Goal: Transaction & Acquisition: Purchase product/service

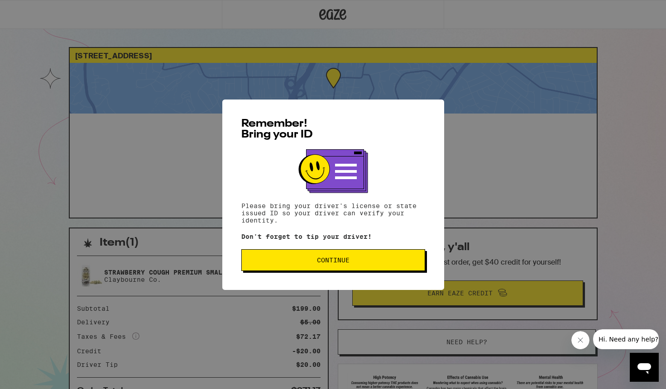
click at [391, 261] on span "Continue" at bounding box center [333, 260] width 168 height 6
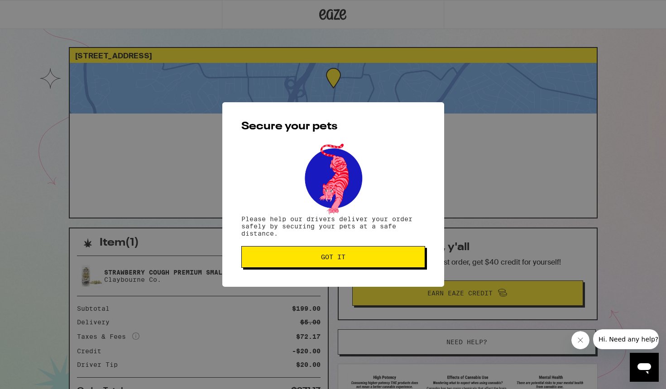
click at [391, 258] on span "Got it" at bounding box center [333, 257] width 168 height 6
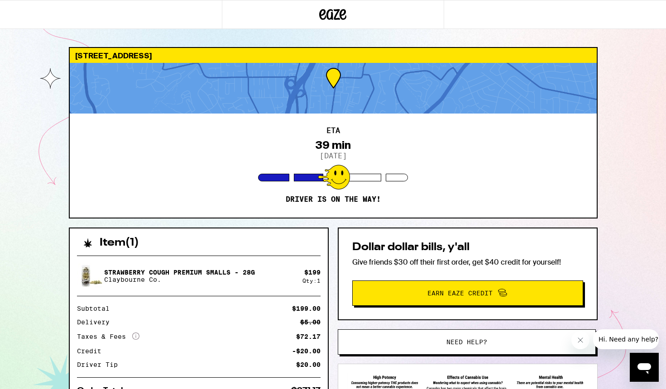
click at [344, 14] on icon at bounding box center [342, 14] width 7 height 11
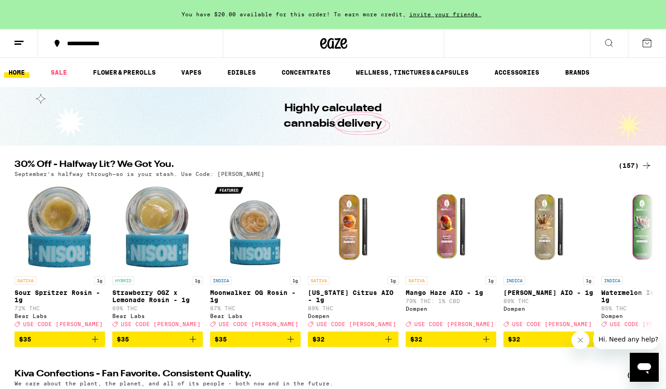
click at [12, 38] on button at bounding box center [19, 43] width 38 height 29
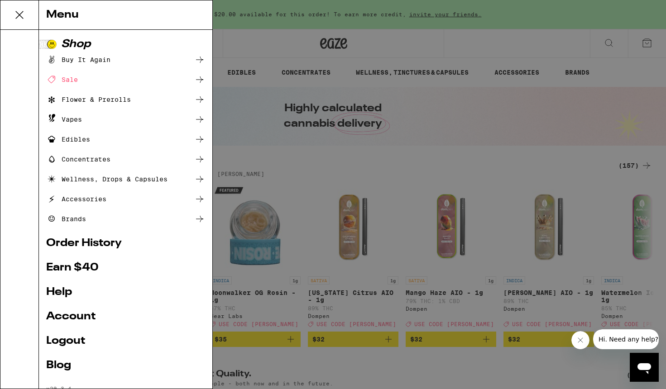
click at [15, 47] on div "Menu Shop Buy It Again Sale Flower & Prerolls Vapes Edibles Concentrates Wellne…" at bounding box center [333, 194] width 666 height 389
click at [46, 42] on div "Shop" at bounding box center [125, 44] width 159 height 11
click at [14, 42] on div "Menu Shop Buy It Again Sale Flower & Prerolls Vapes Edibles Concentrates Wellne…" at bounding box center [333, 194] width 666 height 389
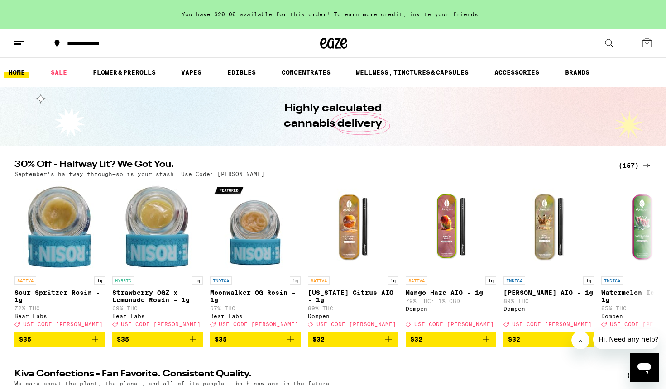
click at [15, 42] on div "Menu Shop Buy It Again Sale Flower & Prerolls Vapes Edibles Concentrates Wellne…" at bounding box center [333, 194] width 666 height 389
click at [18, 44] on line at bounding box center [17, 44] width 7 height 0
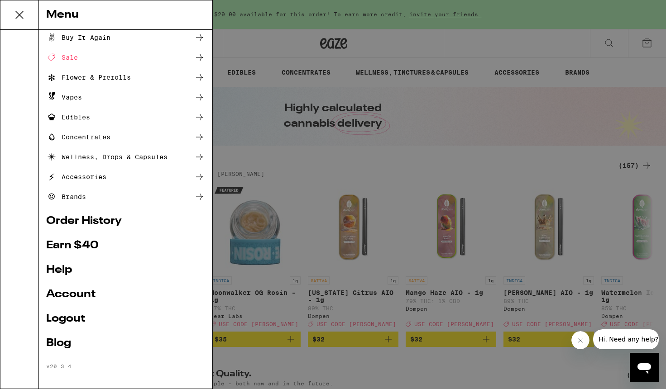
scroll to position [26, 0]
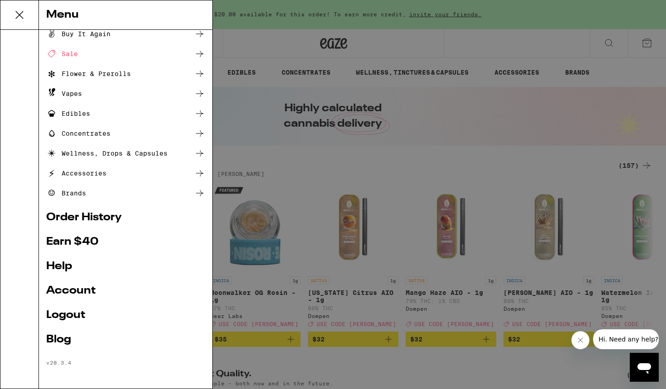
click at [77, 290] on link "Account" at bounding box center [125, 290] width 159 height 11
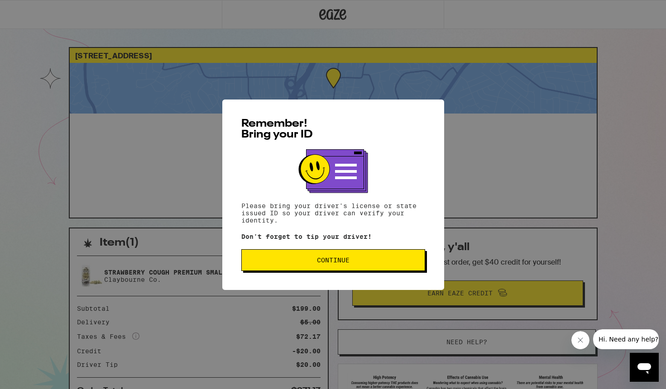
click at [196, 170] on div "Remember! Bring your ID Please bring your driver's license or state issued ID s…" at bounding box center [333, 194] width 666 height 389
click at [310, 270] on button "Continue" at bounding box center [333, 260] width 184 height 22
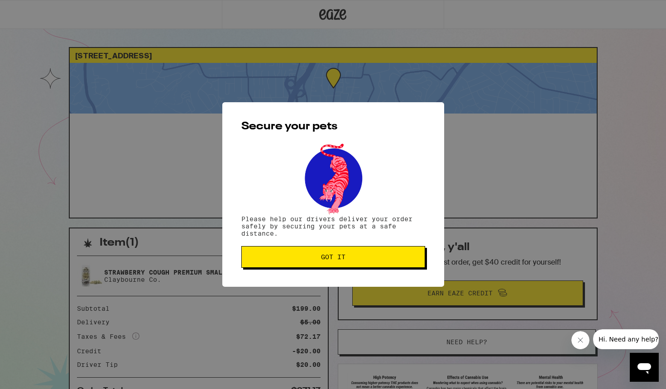
click at [329, 259] on span "Got it" at bounding box center [333, 257] width 24 height 6
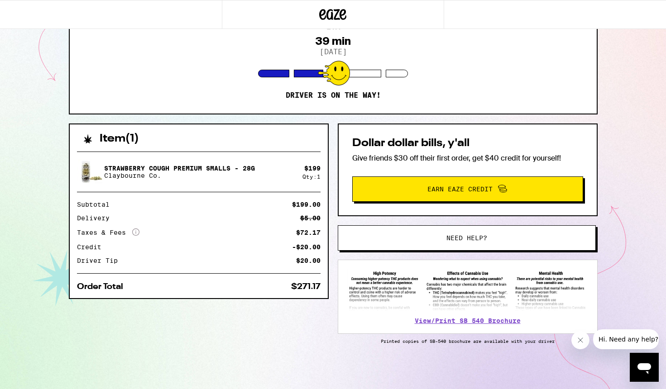
scroll to position [106, 0]
click at [576, 341] on button "Close message from company" at bounding box center [580, 340] width 18 height 18
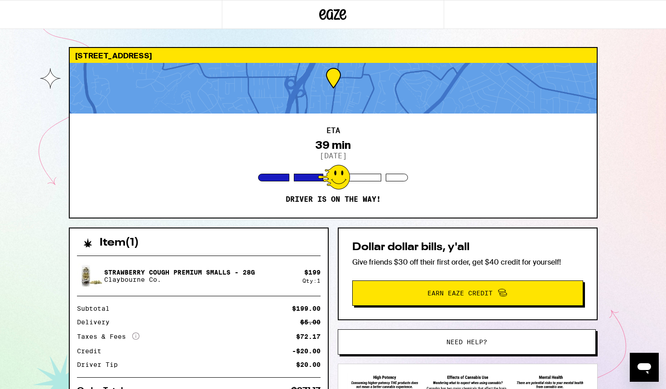
scroll to position [0, 0]
click at [325, 17] on icon at bounding box center [322, 14] width 7 height 11
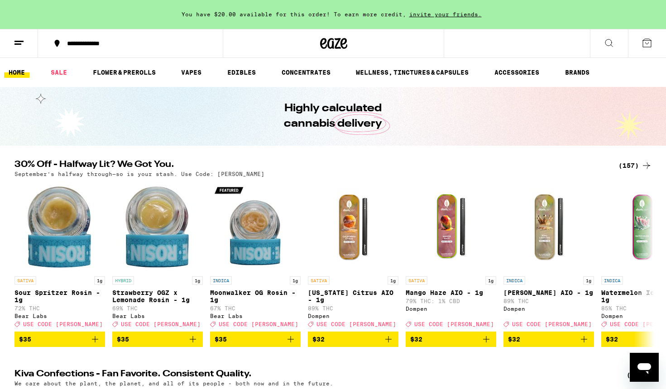
click at [22, 48] on button at bounding box center [19, 43] width 38 height 29
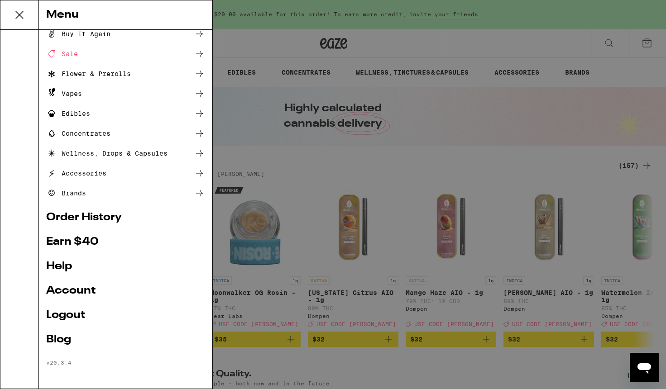
scroll to position [27, 0]
